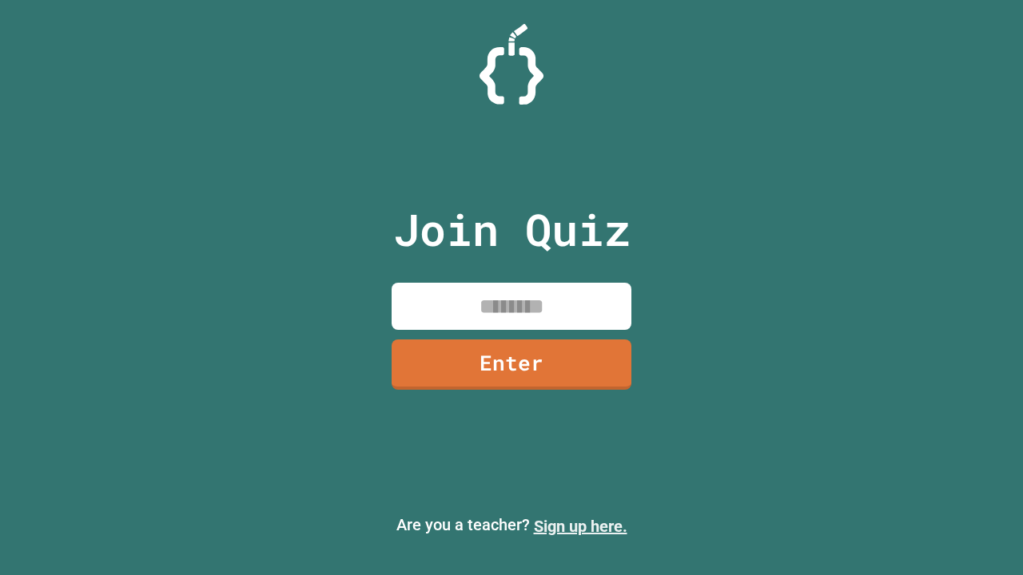
click at [580, 527] on link "Sign up here." at bounding box center [581, 526] width 94 height 19
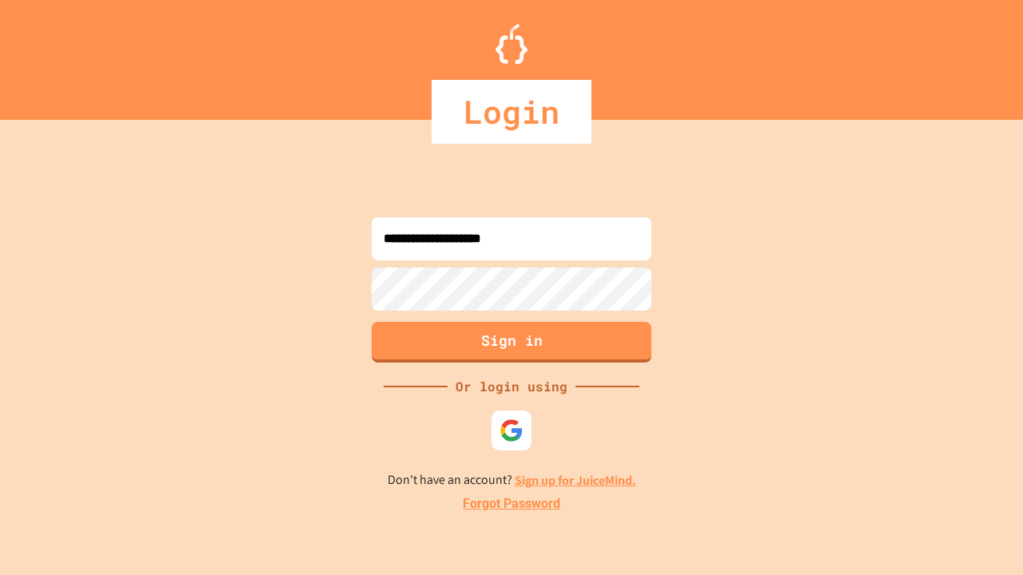
type input "**********"
